Goal: Information Seeking & Learning: Learn about a topic

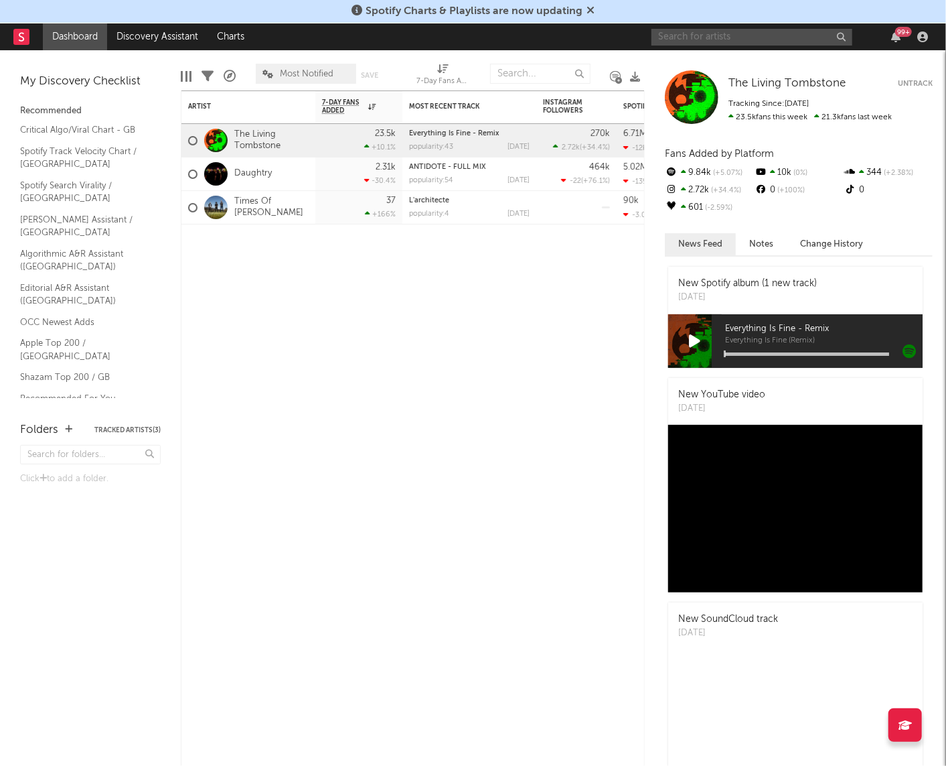
click at [751, 40] on input "text" at bounding box center [752, 37] width 201 height 17
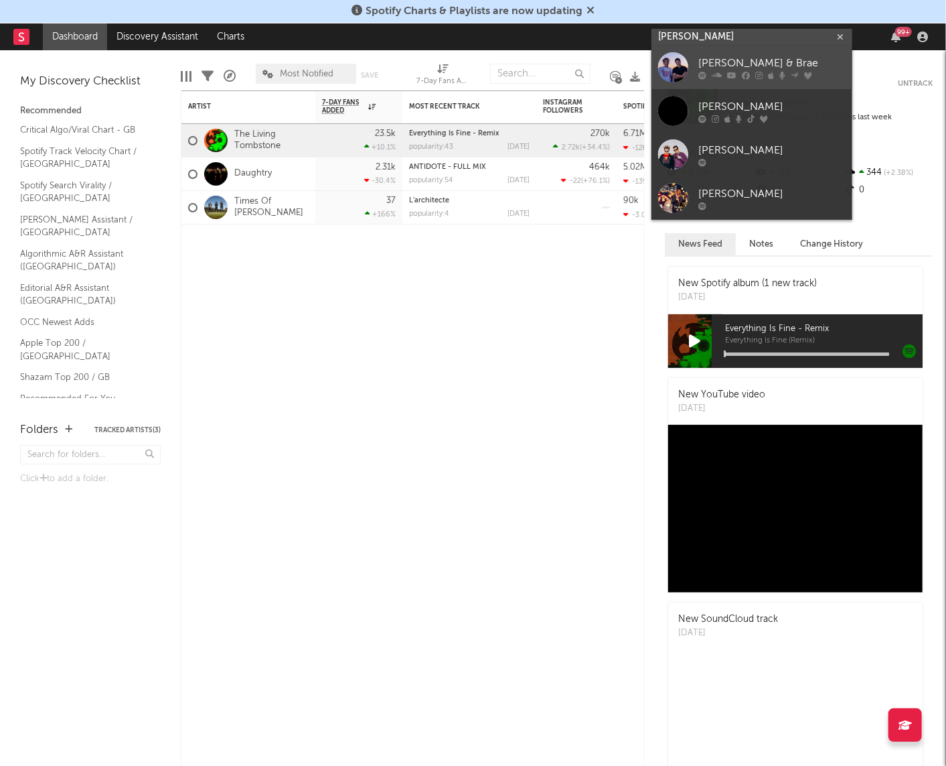
type input "[PERSON_NAME]"
click at [734, 66] on div "[PERSON_NAME] & Brae" at bounding box center [772, 64] width 147 height 16
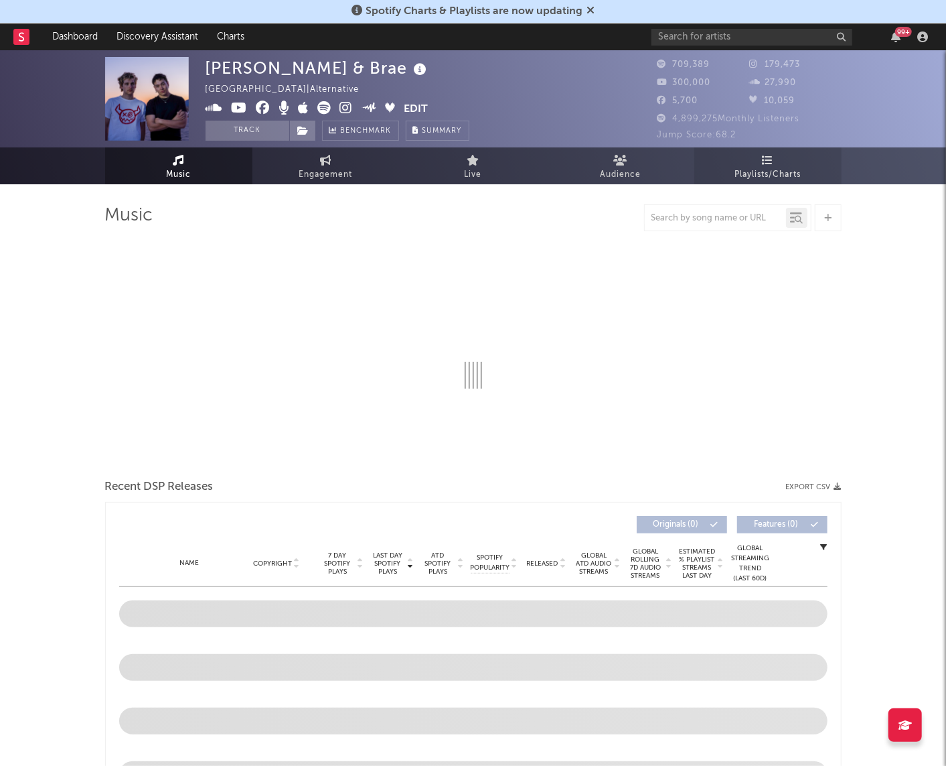
click at [775, 169] on span "Playlists/Charts" at bounding box center [768, 175] width 66 height 16
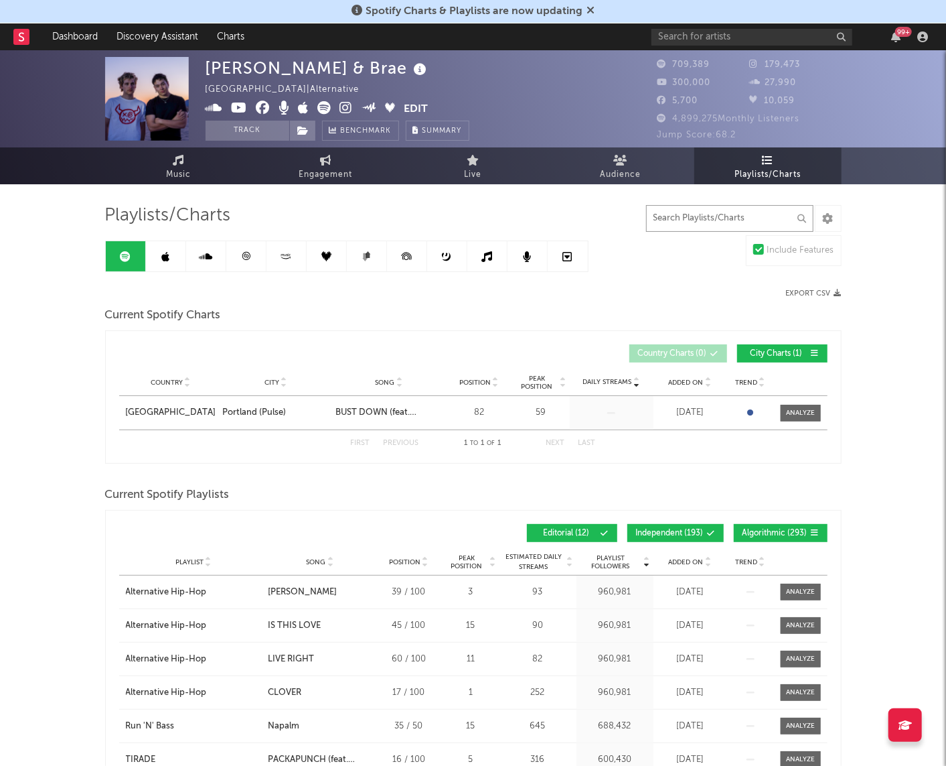
click at [744, 223] on input "text" at bounding box center [729, 218] width 167 height 27
type input "OK"
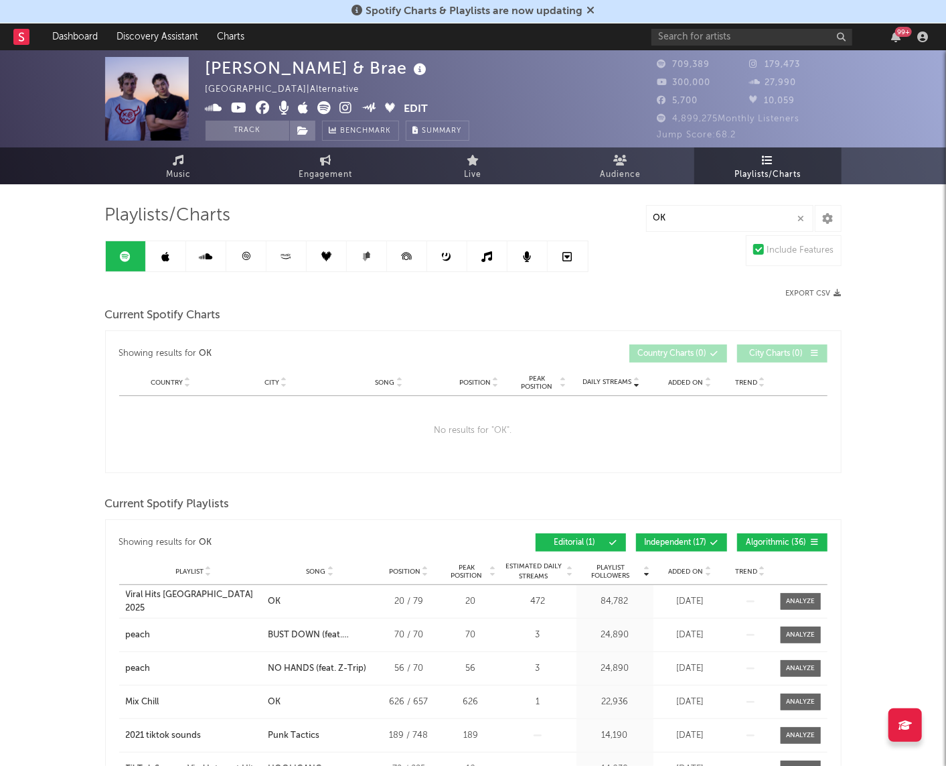
click at [693, 543] on span at bounding box center [693, 543] width 2 height 8
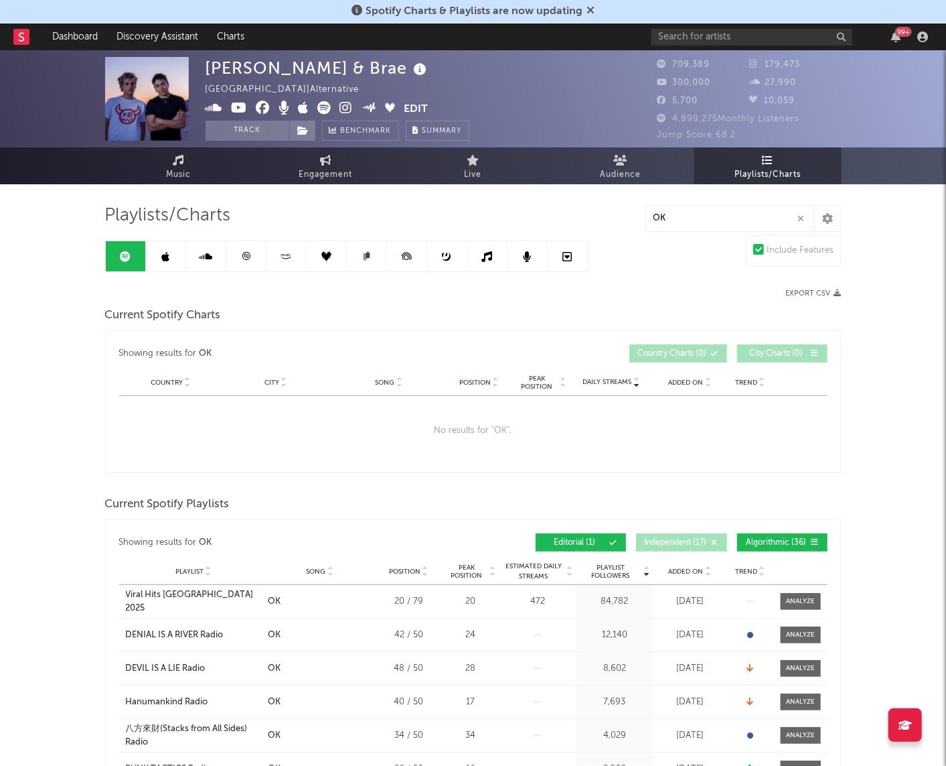
click at [766, 539] on span "Algorithmic ( 36 )" at bounding box center [777, 543] width 62 height 8
